Goal: Find specific page/section: Find specific page/section

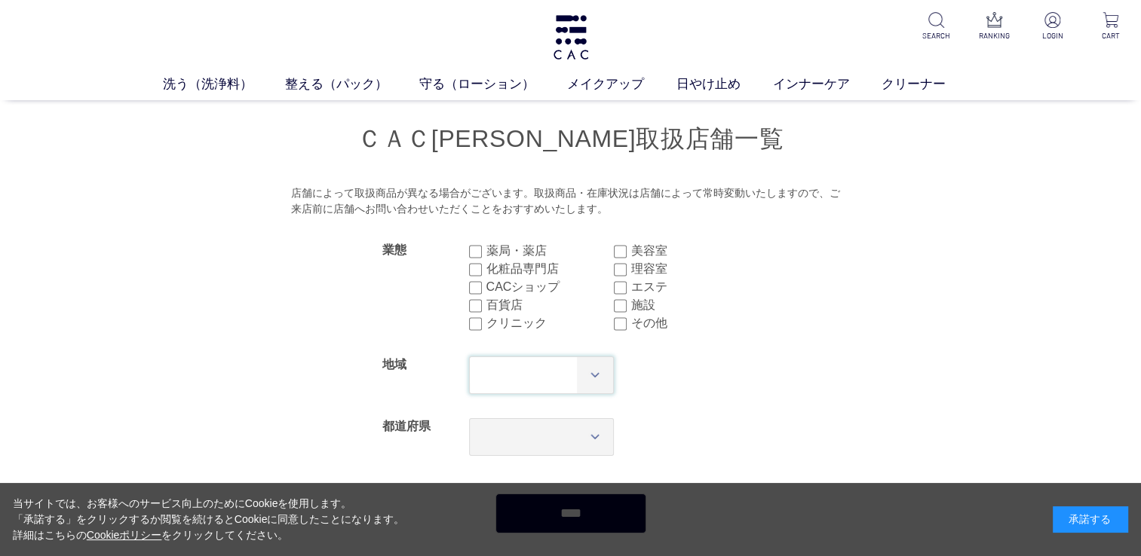
click at [597, 380] on select "*** **** **** **** **** **** **** ****" at bounding box center [541, 376] width 145 height 38
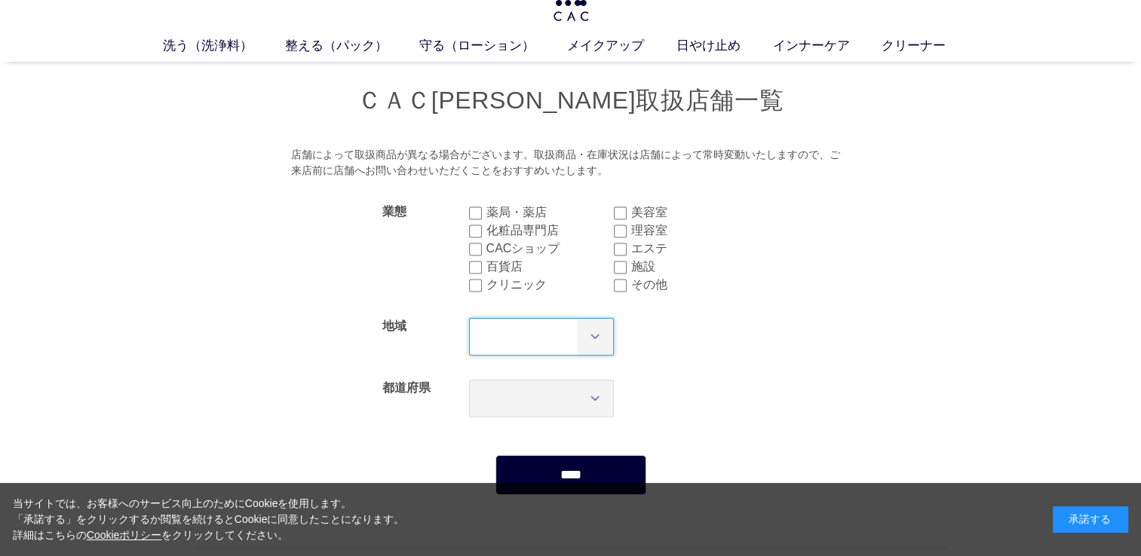
scroll to position [75, 0]
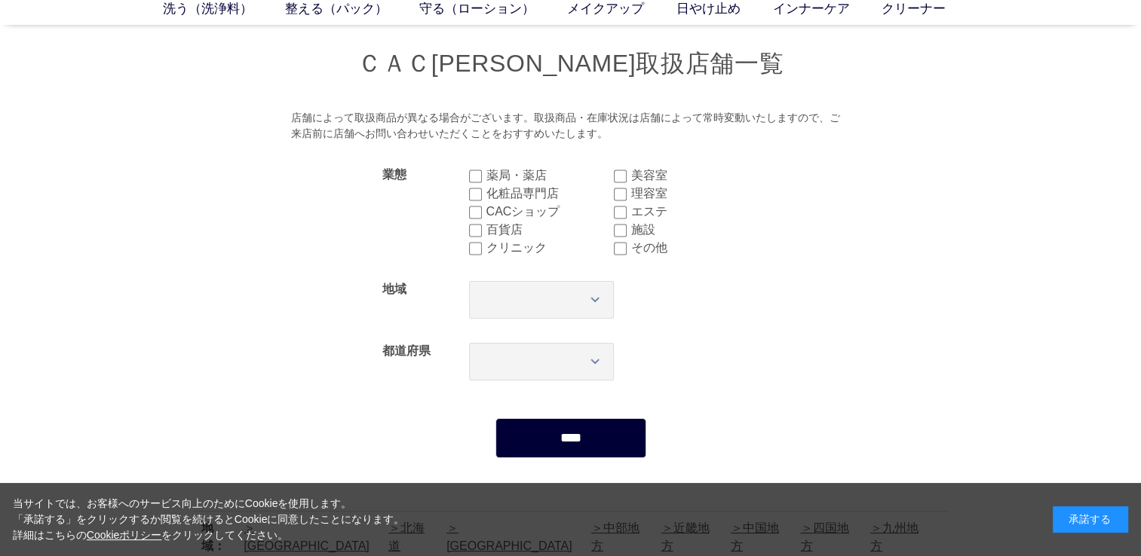
click at [207, 292] on form "業態 薬局・薬店 美容室 化粧品専門店 理容室 CACショップ エステ 百貨店 施設 クリニック その他 地域 *** **** **** **** ****…" at bounding box center [571, 307] width 754 height 304
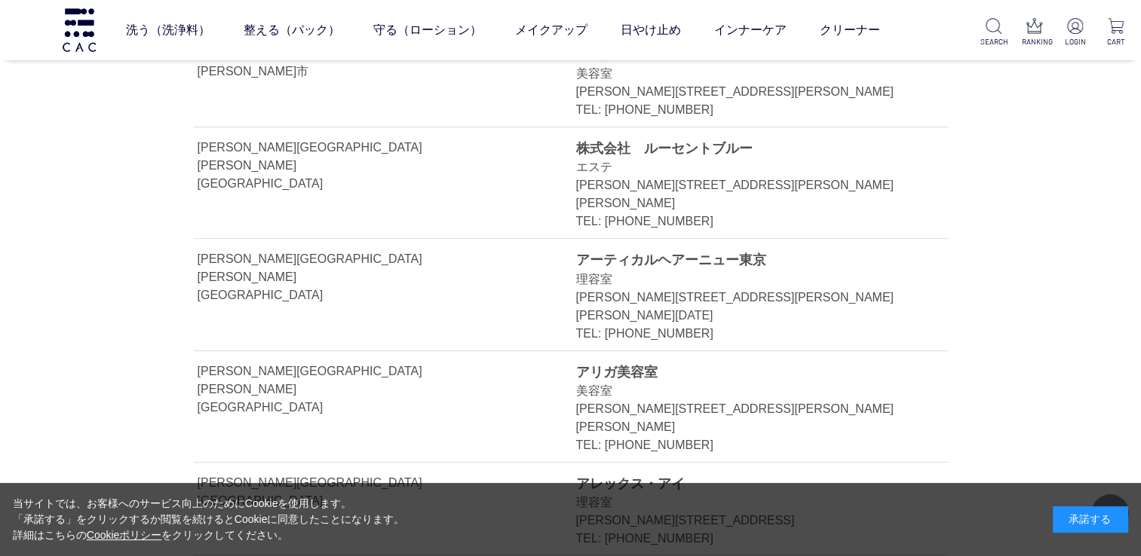
scroll to position [17641, 0]
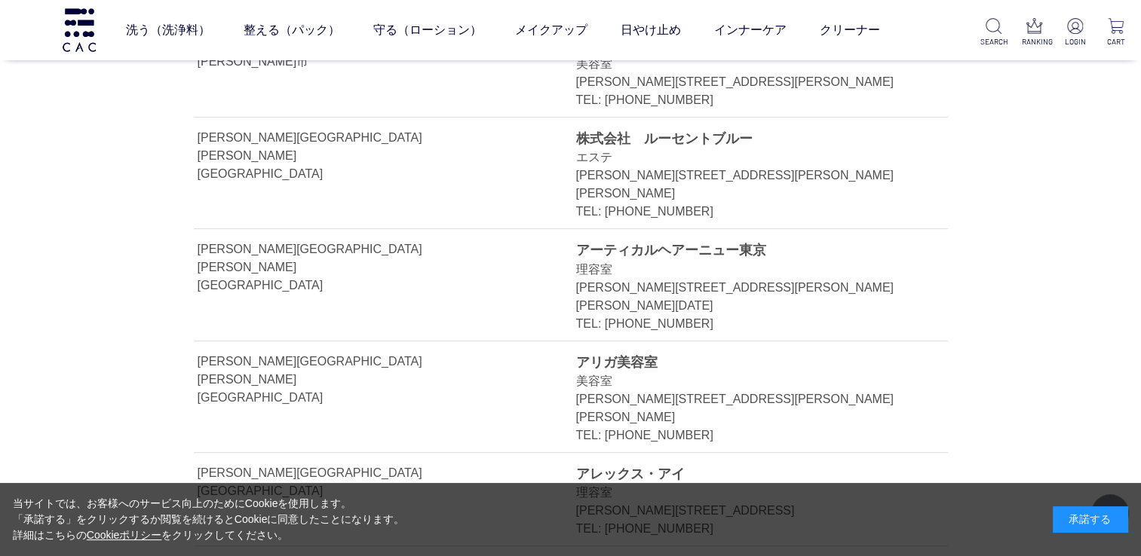
drag, startPoint x: 202, startPoint y: 243, endPoint x: 745, endPoint y: 296, distance: 545.4
copy li "[PERSON_NAME][GEOGRAPHIC_DATA] [GEOGRAPHIC_DATA] ＣＡＮＹＯＮ　ＢＥＡＲ エステ [PERSON_NAME][…"
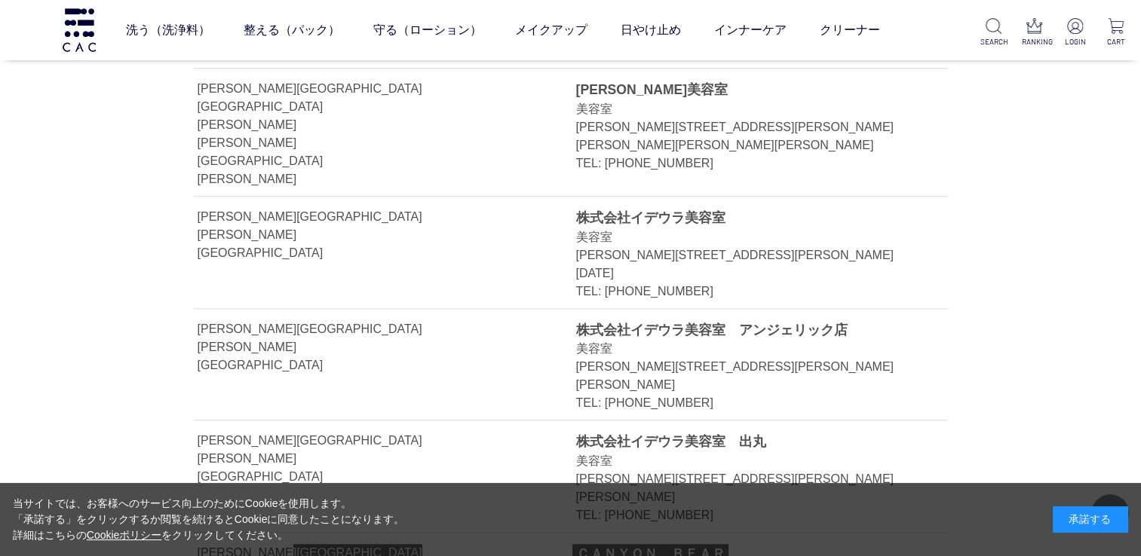
scroll to position [18093, 0]
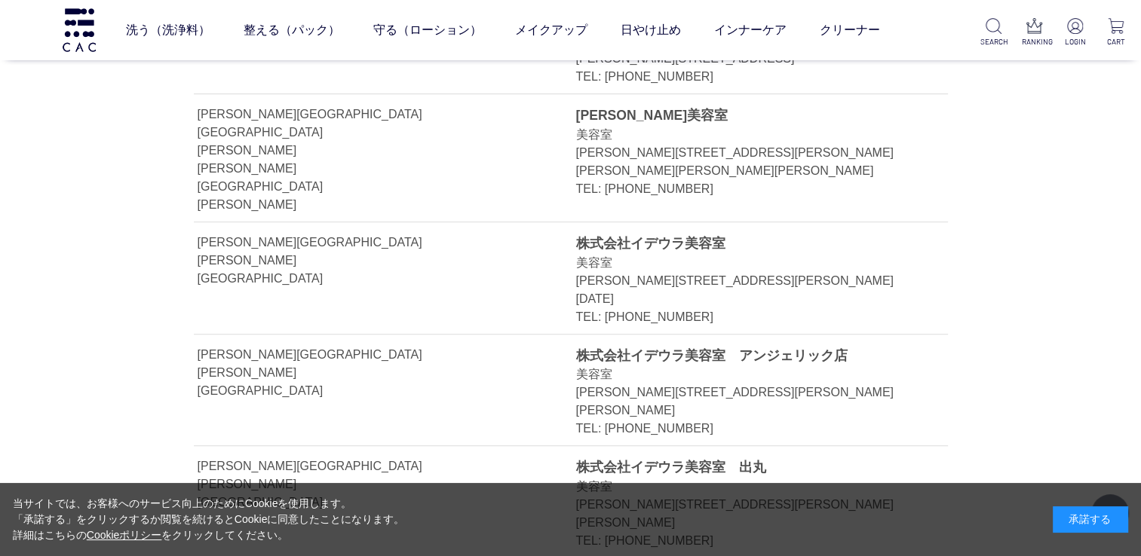
drag, startPoint x: 202, startPoint y: 343, endPoint x: 734, endPoint y: 402, distance: 534.7
copy li "[PERSON_NAME][GEOGRAPHIC_DATA] [PERSON_NAME][GEOGRAPHIC_DATA] Ｄａｉｓｙ　Ｃｕｅ 美容室 [PE…"
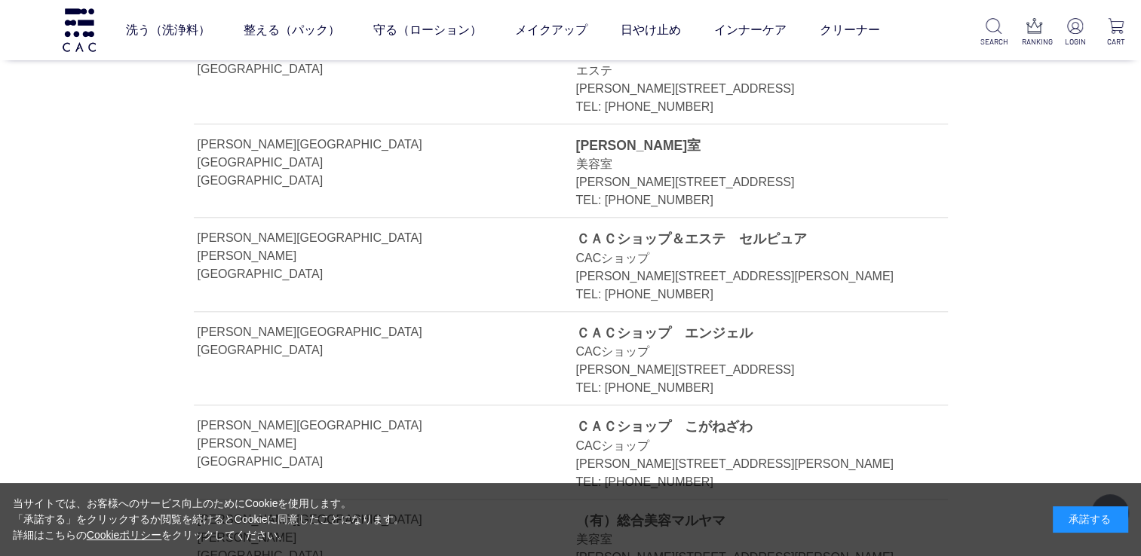
scroll to position [18696, 0]
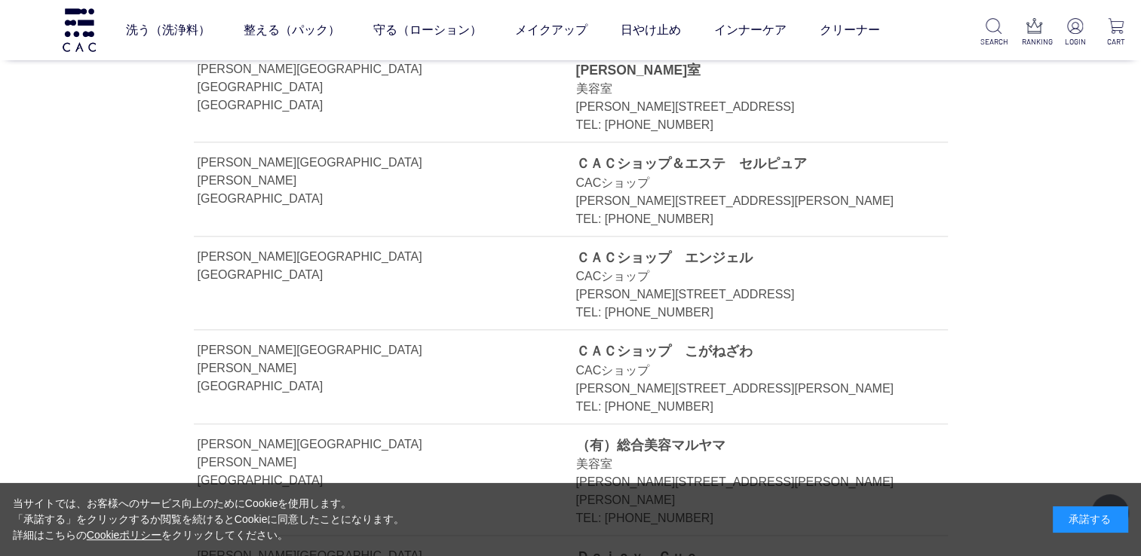
drag, startPoint x: 201, startPoint y: 219, endPoint x: 708, endPoint y: 266, distance: 508.8
copy li "[PERSON_NAME][GEOGRAPHIC_DATA] [GEOGRAPHIC_DATA][PERSON_NAME]ふくしま　[PERSON_NAME]…"
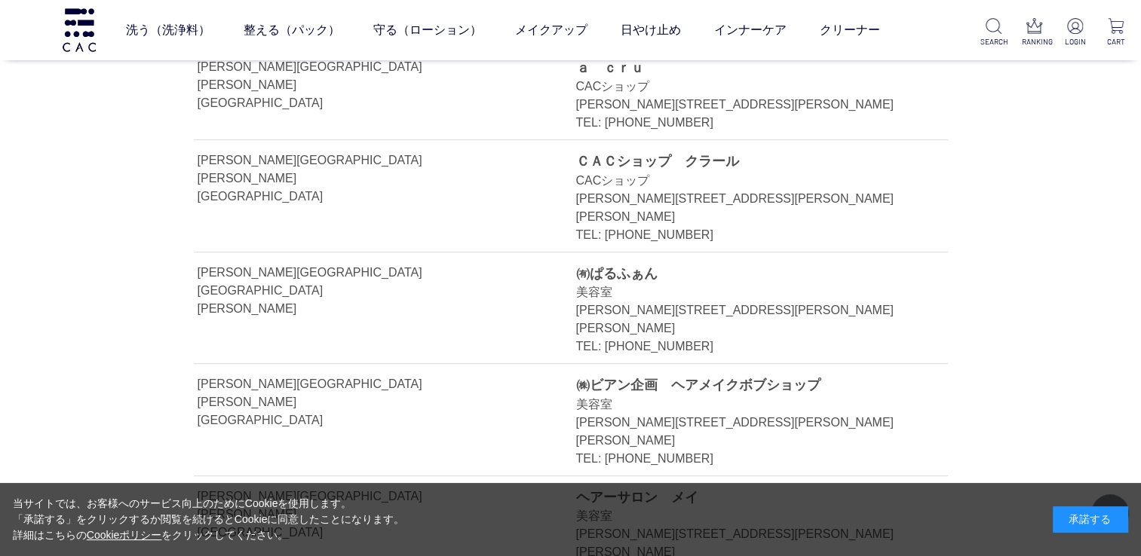
scroll to position [12137, 0]
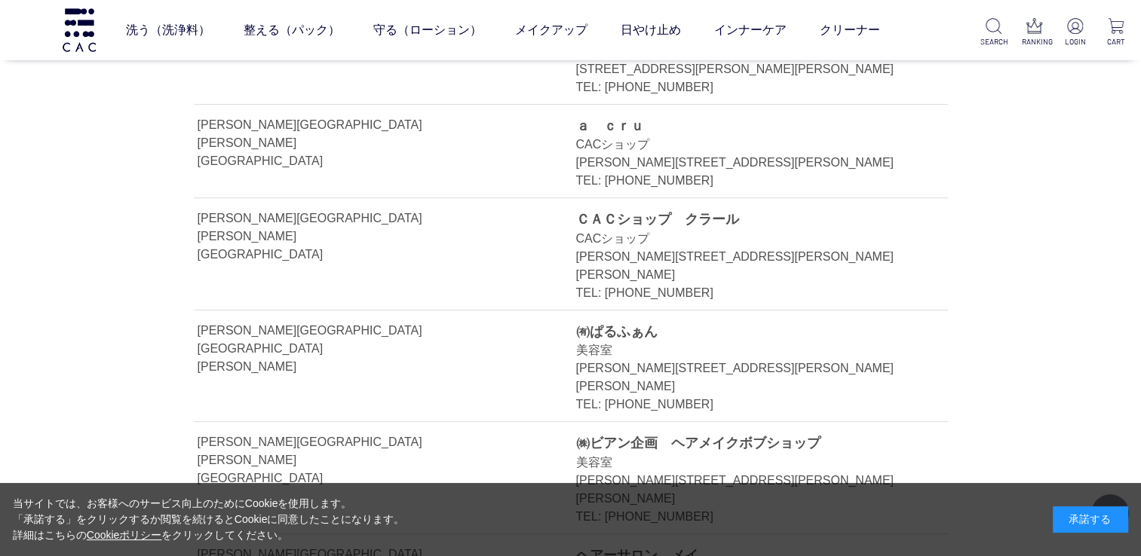
drag, startPoint x: 580, startPoint y: 292, endPoint x: 644, endPoint y: 319, distance: 69.6
drag, startPoint x: 394, startPoint y: 296, endPoint x: 630, endPoint y: 315, distance: 236.7
drag, startPoint x: 630, startPoint y: 315, endPoint x: 715, endPoint y: 313, distance: 85.2
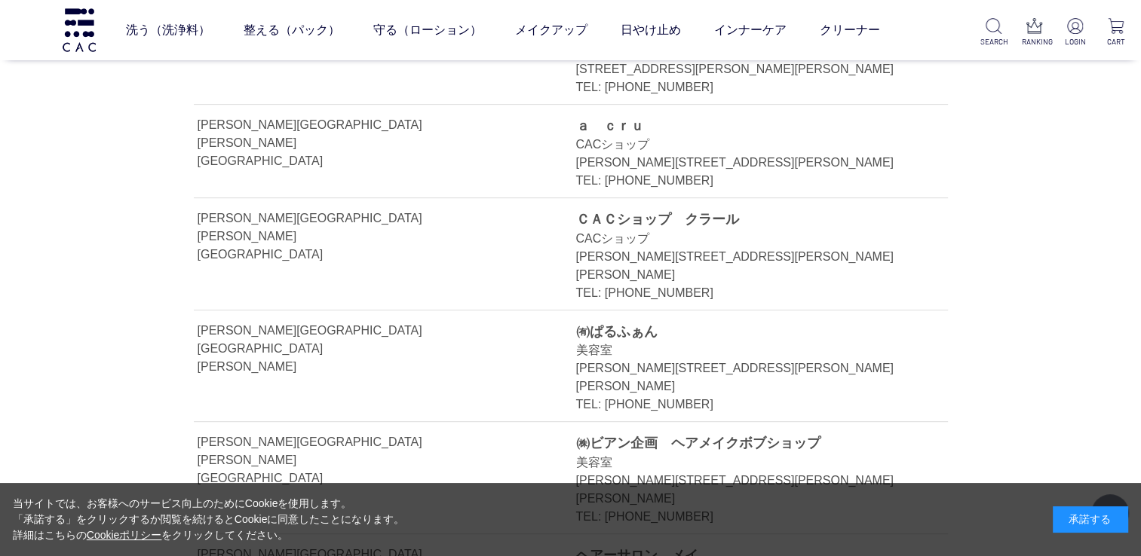
drag, startPoint x: 392, startPoint y: 295, endPoint x: 650, endPoint y: 308, distance: 258.1
copy li "[GEOGRAPHIC_DATA][PERSON_NAME][GEOGRAPHIC_DATA] [GEOGRAPHIC_DATA]"
